Goal: Task Accomplishment & Management: Manage account settings

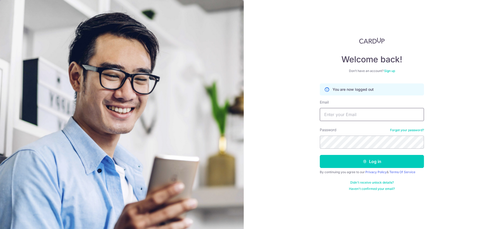
click at [346, 118] on input "Email" at bounding box center [372, 114] width 104 height 13
click at [347, 116] on input "Email" at bounding box center [372, 114] width 104 height 13
type input "[EMAIL_ADDRESS][DOMAIN_NAME]"
click at [346, 161] on button "Log in" at bounding box center [372, 161] width 104 height 13
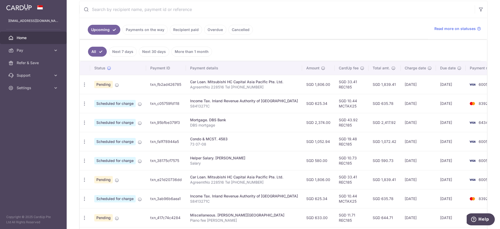
scroll to position [72, 0]
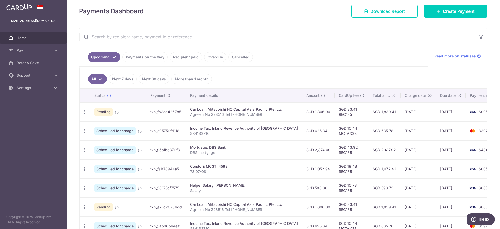
drag, startPoint x: 277, startPoint y: 54, endPoint x: 291, endPoint y: 59, distance: 14.8
click at [277, 54] on ul "Upcoming Payments on the way Recipient paid Overdue Cancelled" at bounding box center [253, 55] width 349 height 21
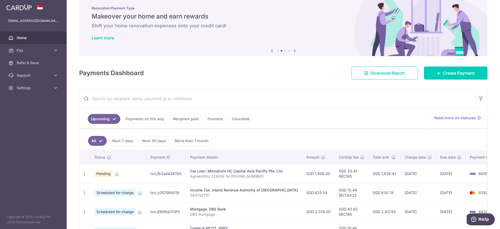
scroll to position [0, 0]
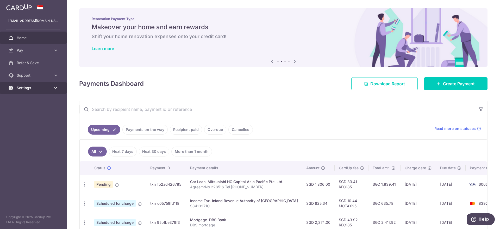
click at [27, 86] on span "Settings" at bounding box center [34, 87] width 34 height 5
click at [31, 114] on span "Logout" at bounding box center [34, 112] width 34 height 5
